Goal: Information Seeking & Learning: Learn about a topic

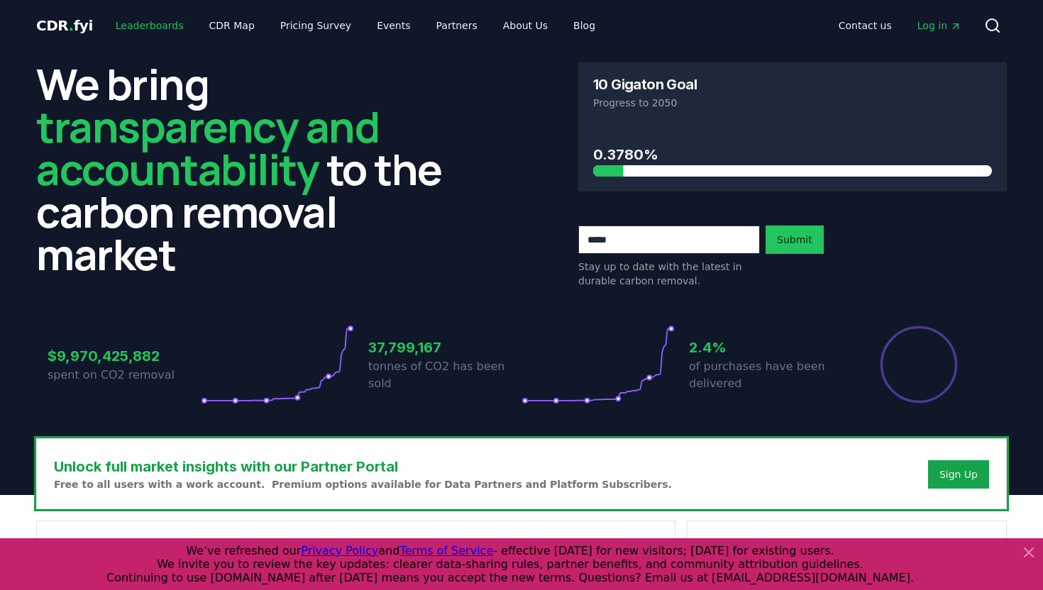
click at [163, 18] on link "Leaderboards" at bounding box center [149, 26] width 91 height 26
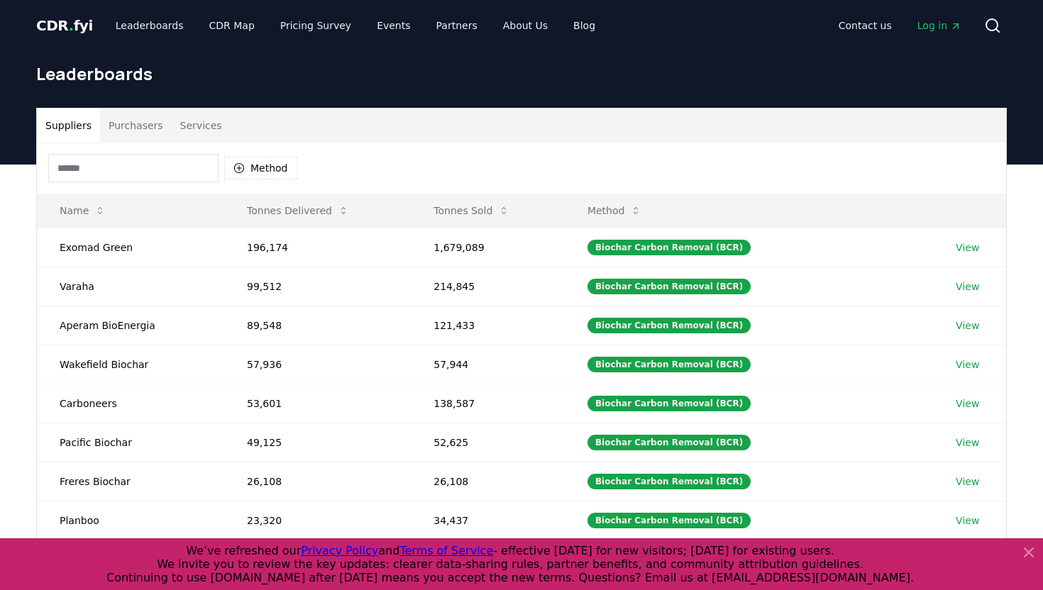
click at [150, 155] on input at bounding box center [133, 168] width 170 height 28
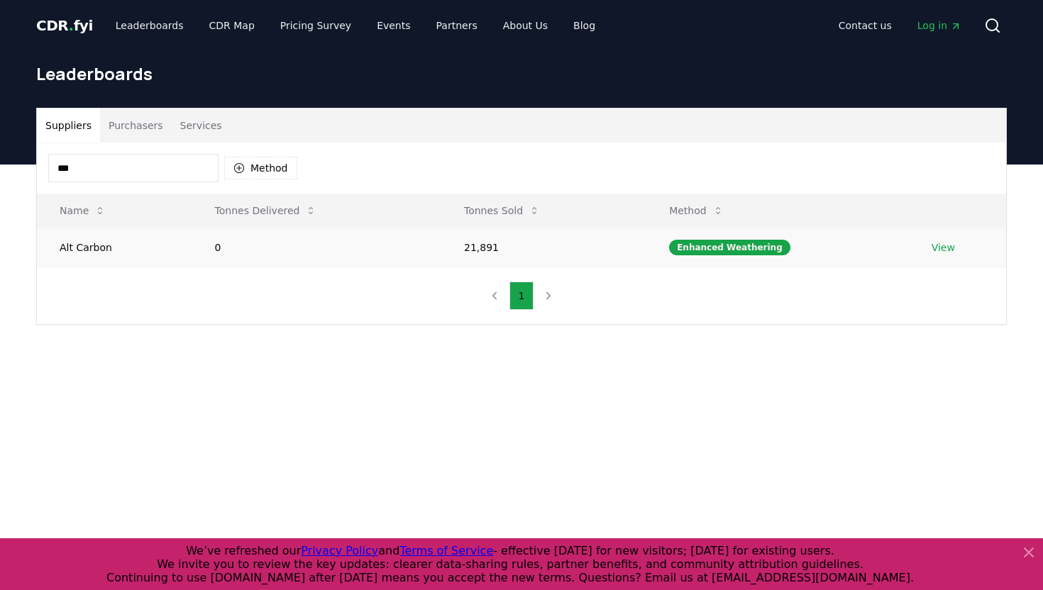
type input "***"
click at [944, 249] on link "View" at bounding box center [943, 248] width 23 height 14
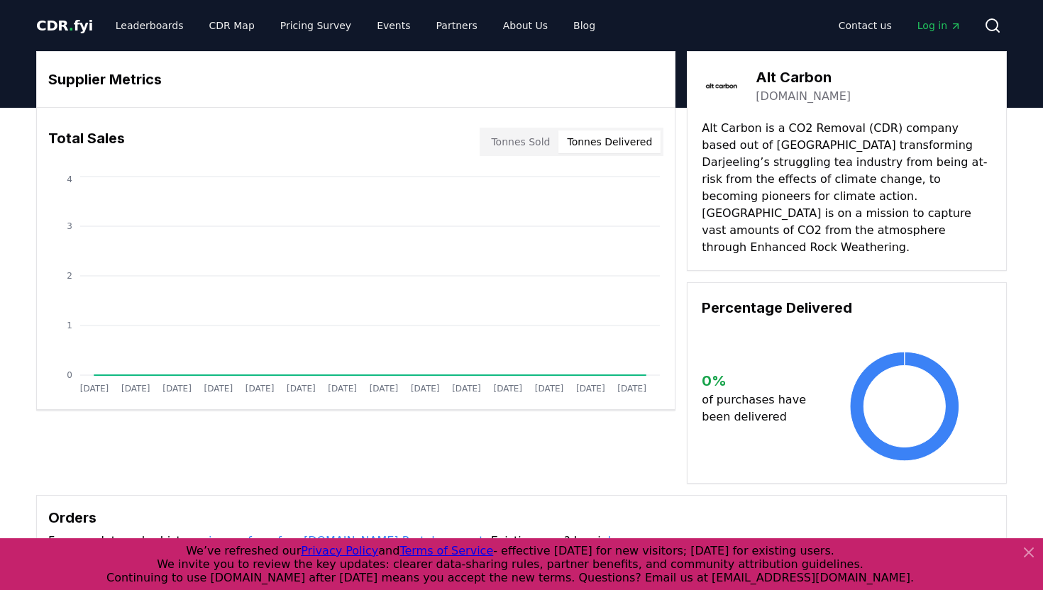
click at [612, 142] on button "Tonnes Delivered" at bounding box center [609, 142] width 102 height 23
click at [543, 143] on button "Tonnes Sold" at bounding box center [520, 142] width 76 height 23
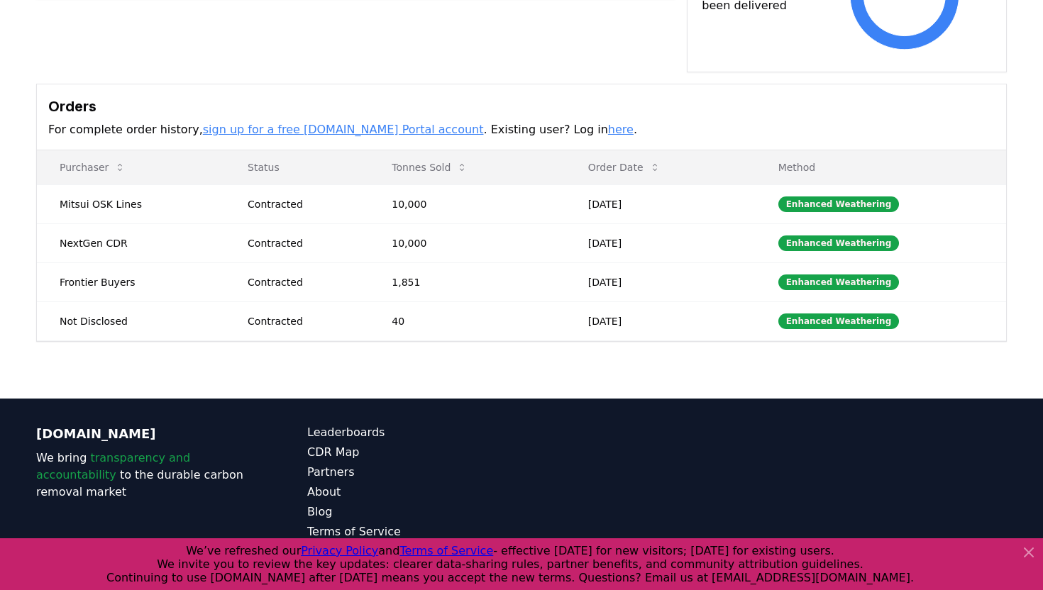
scroll to position [412, 0]
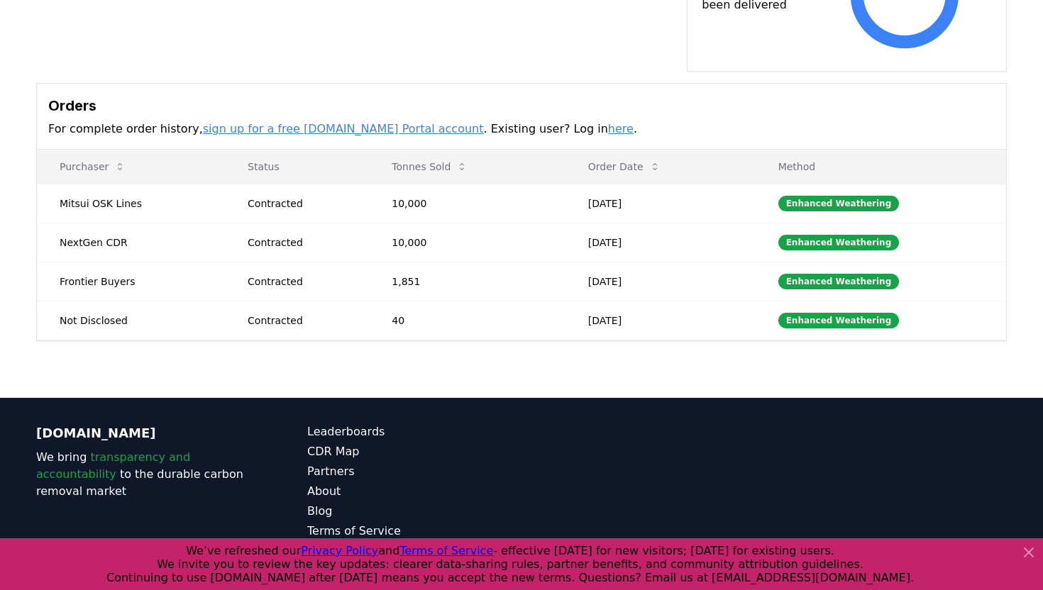
click at [622, 347] on div "Supplier Metrics Total Sales Tonnes Sold Tonnes Delivered [DATE] [DATE] [DATE] …" at bounding box center [521, 47] width 1043 height 702
